Goal: Transaction & Acquisition: Purchase product/service

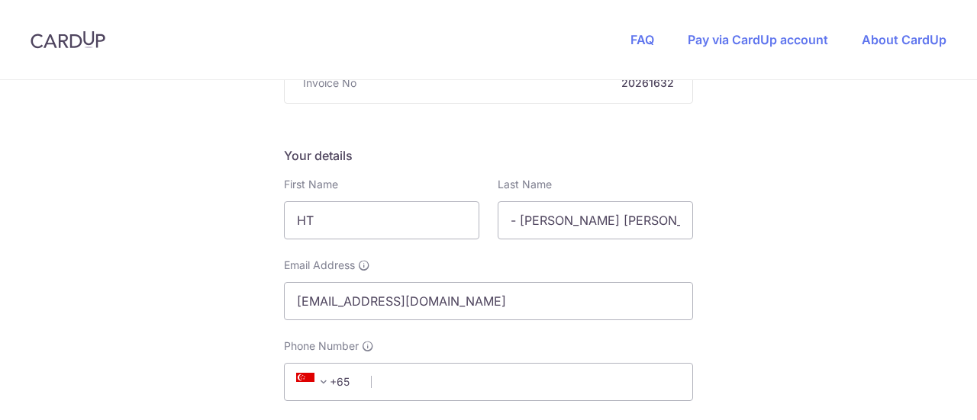
scroll to position [195, 0]
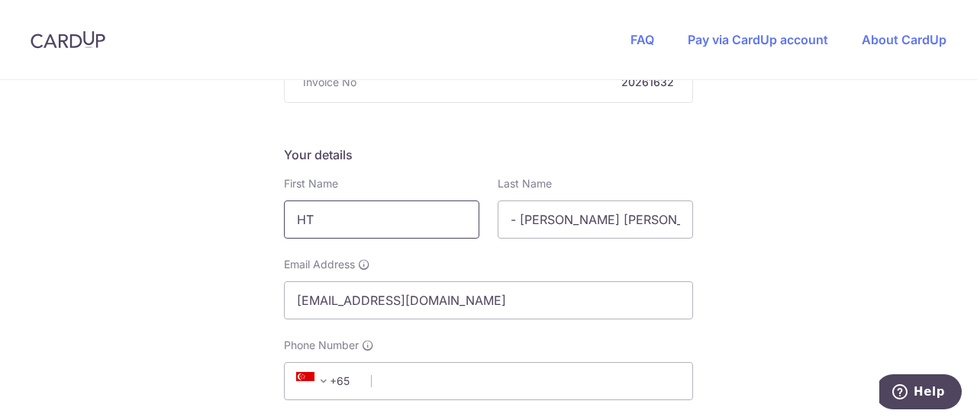
click at [388, 214] on input "HT" at bounding box center [381, 220] width 195 height 38
type input "H"
type input "ぼ"
click at [623, 231] on input "- [PERSON_NAME] [PERSON_NAME]" at bounding box center [595, 220] width 195 height 38
click at [403, 225] on input "boon what" at bounding box center [381, 220] width 195 height 38
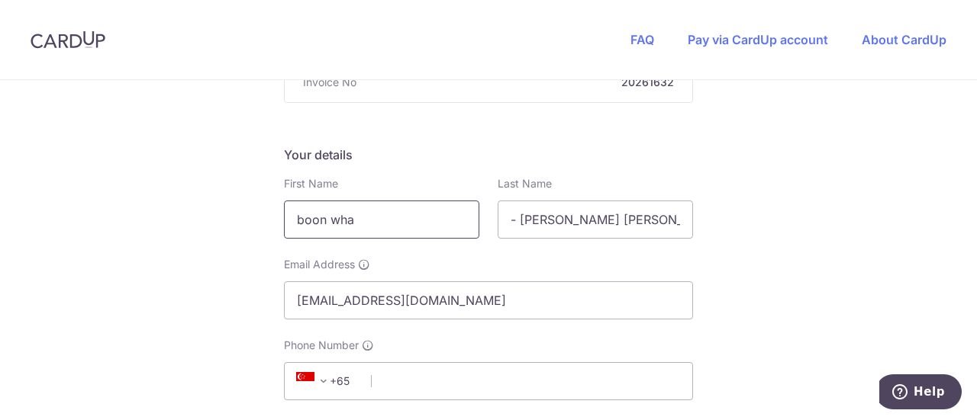
type input "boon what"
drag, startPoint x: 622, startPoint y: 227, endPoint x: 465, endPoint y: 208, distance: 158.3
click at [465, 208] on div "First Name boon what Required Last Name - [PERSON_NAME] [PERSON_NAME]" at bounding box center [488, 207] width 427 height 63
type input "chong"
click at [426, 273] on div "Email Address [EMAIL_ADDRESS][DOMAIN_NAME]" at bounding box center [488, 288] width 409 height 63
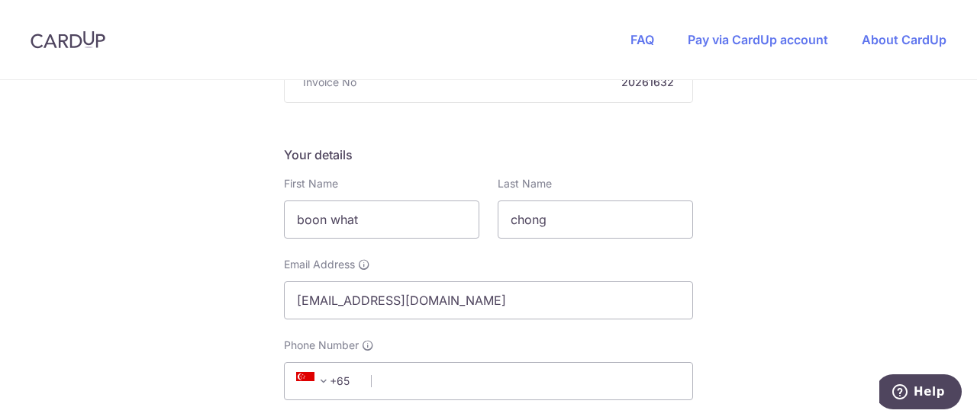
scroll to position [241, 0]
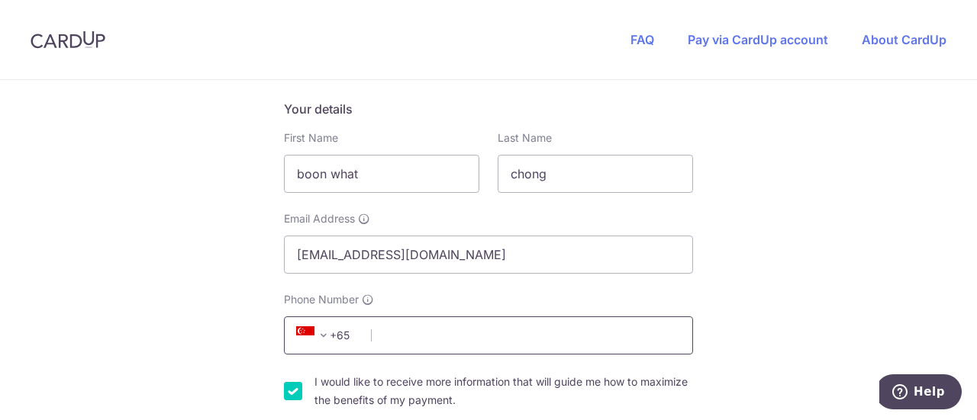
click at [424, 336] on input "Phone Number" at bounding box center [488, 336] width 409 height 38
type input "82889611"
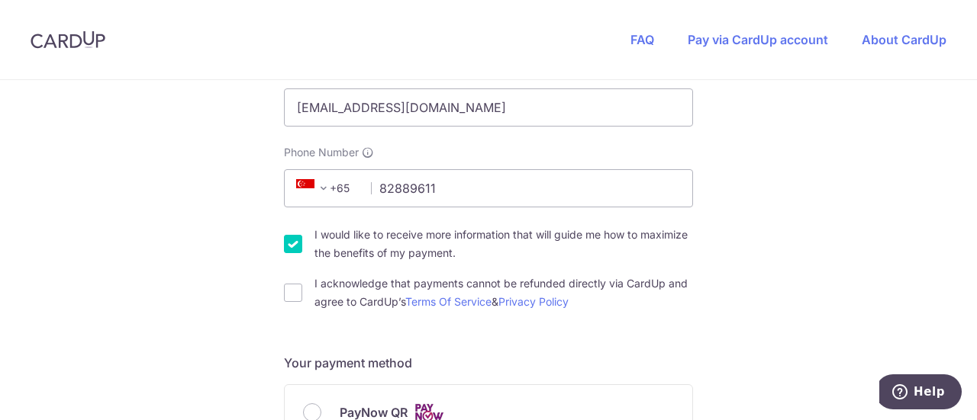
scroll to position [422, 0]
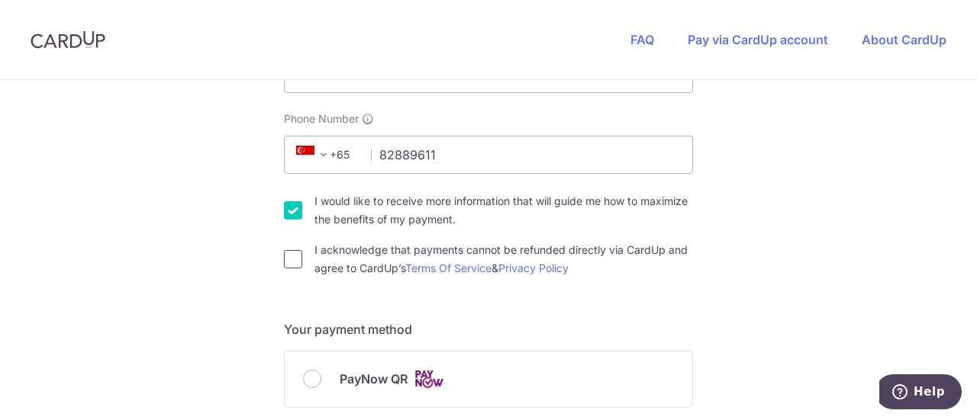
click at [287, 256] on input "I acknowledge that payments cannot be refunded directly via CardUp and agree to…" at bounding box center [293, 259] width 18 height 18
checkbox input "true"
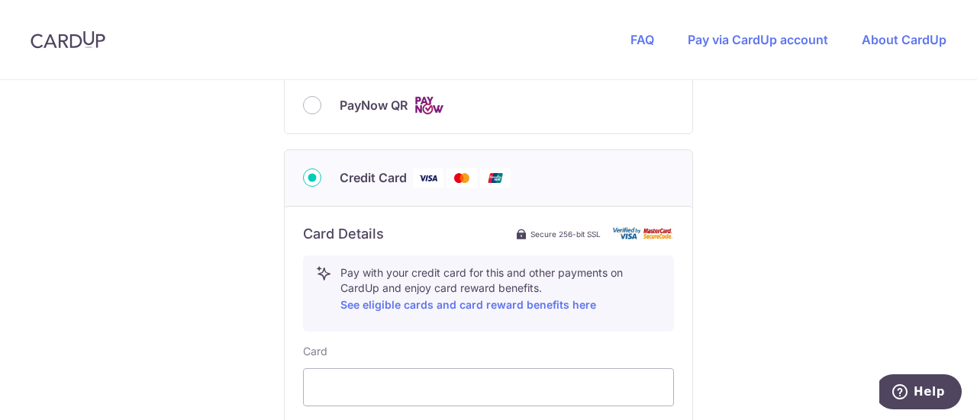
scroll to position [694, 0]
click at [313, 105] on input "PayNow QR" at bounding box center [312, 107] width 18 height 18
radio input "true"
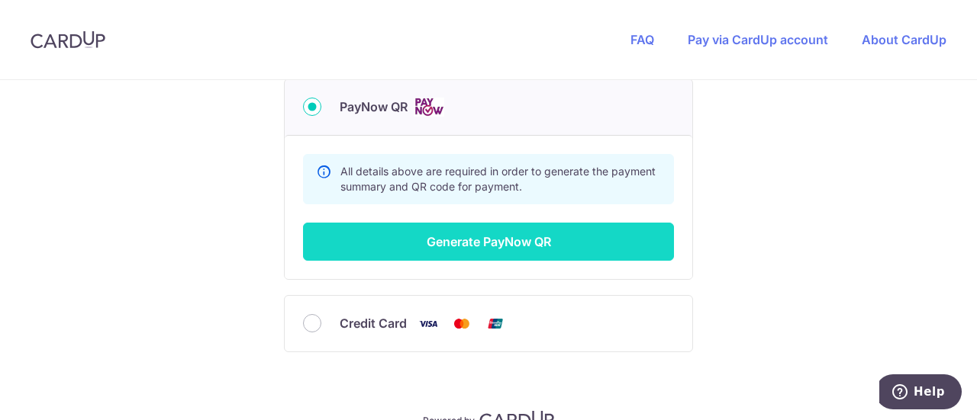
click at [476, 248] on button "Generate PayNow QR" at bounding box center [488, 242] width 371 height 38
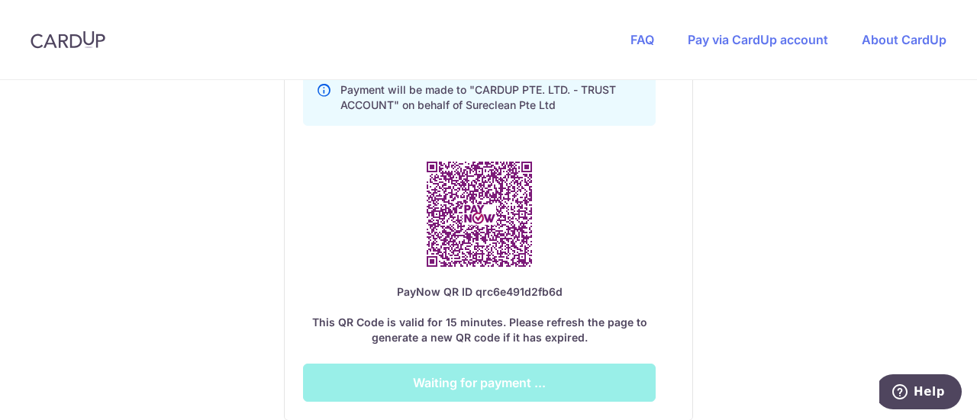
scroll to position [995, 0]
